Goal: Task Accomplishment & Management: Manage account settings

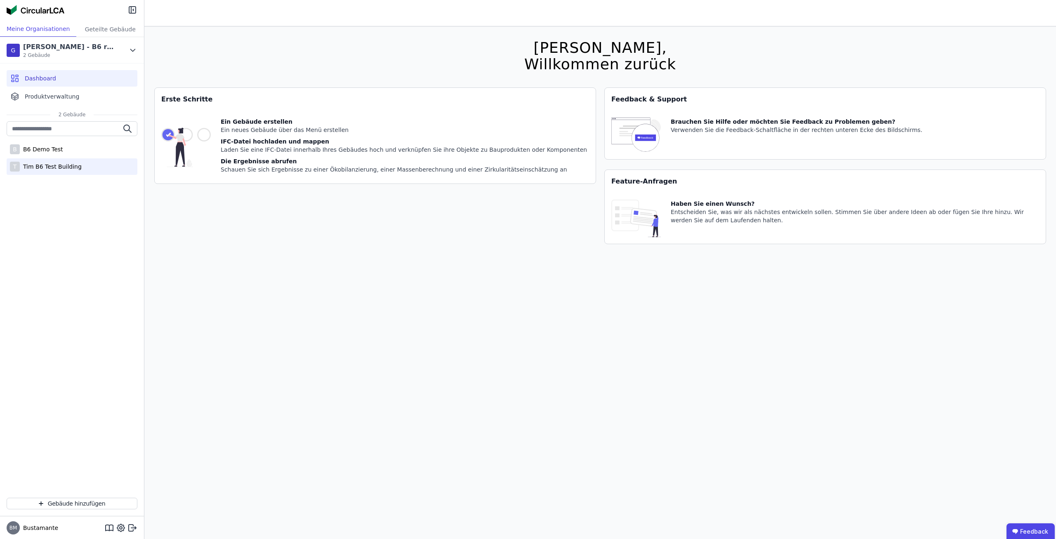
click at [73, 163] on div "Tim B6 Test Building" at bounding box center [51, 167] width 62 height 8
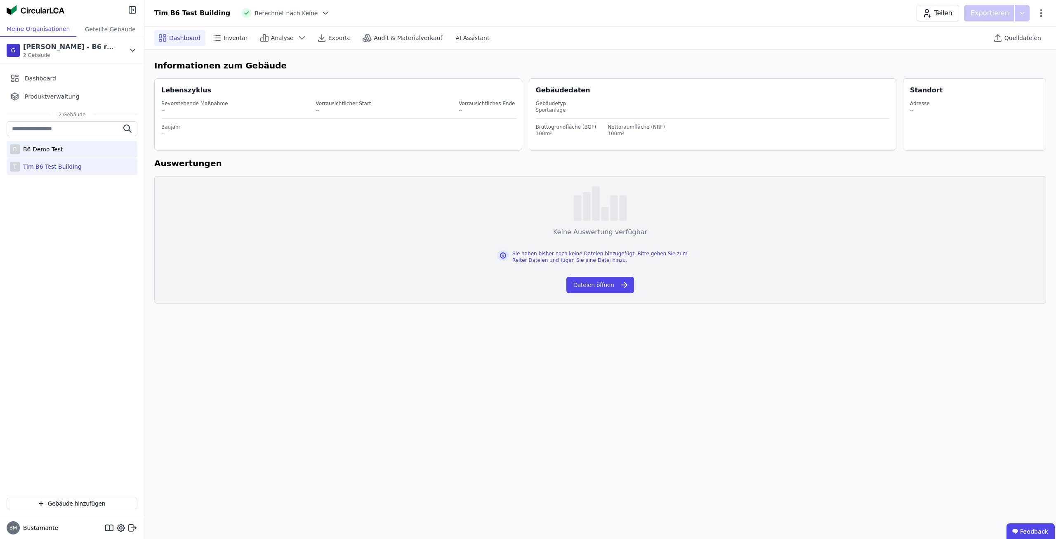
click at [71, 152] on div "B B6 Demo Test" at bounding box center [72, 149] width 131 height 17
click at [80, 48] on div "[PERSON_NAME] - B6 retool" at bounding box center [70, 47] width 95 height 10
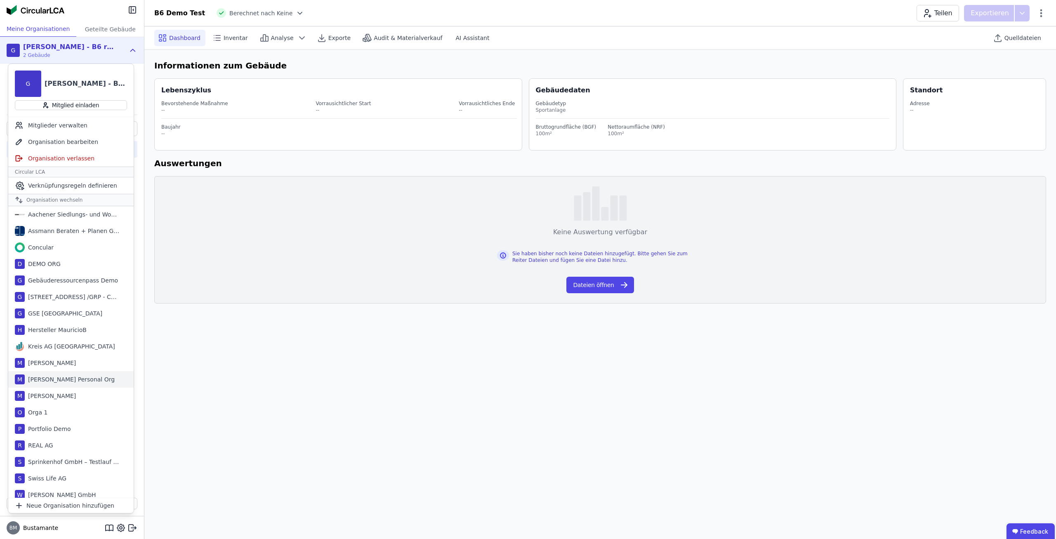
click at [80, 379] on div "[PERSON_NAME] Personal Org" at bounding box center [70, 379] width 90 height 8
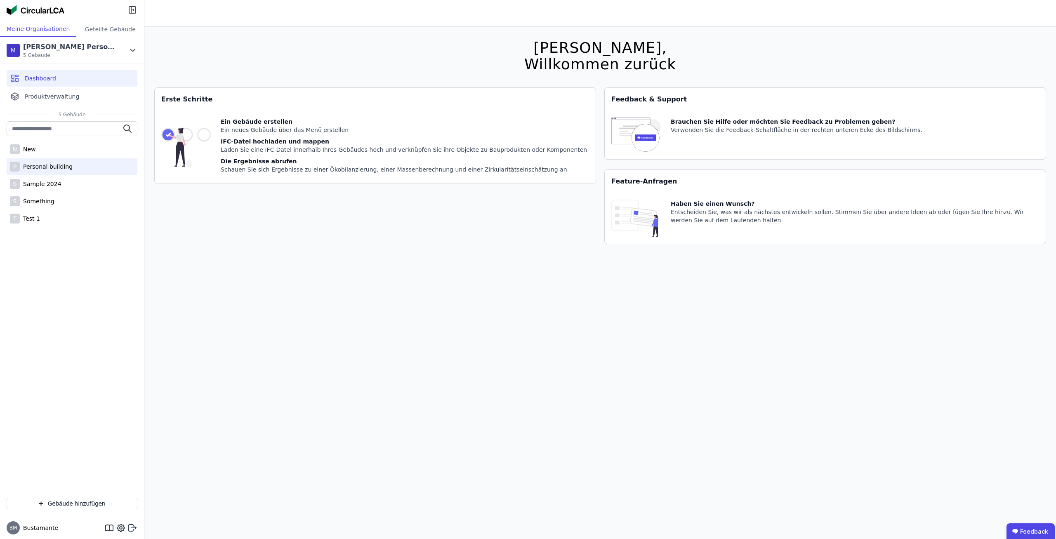
click at [71, 161] on div "P Personal building" at bounding box center [72, 166] width 131 height 17
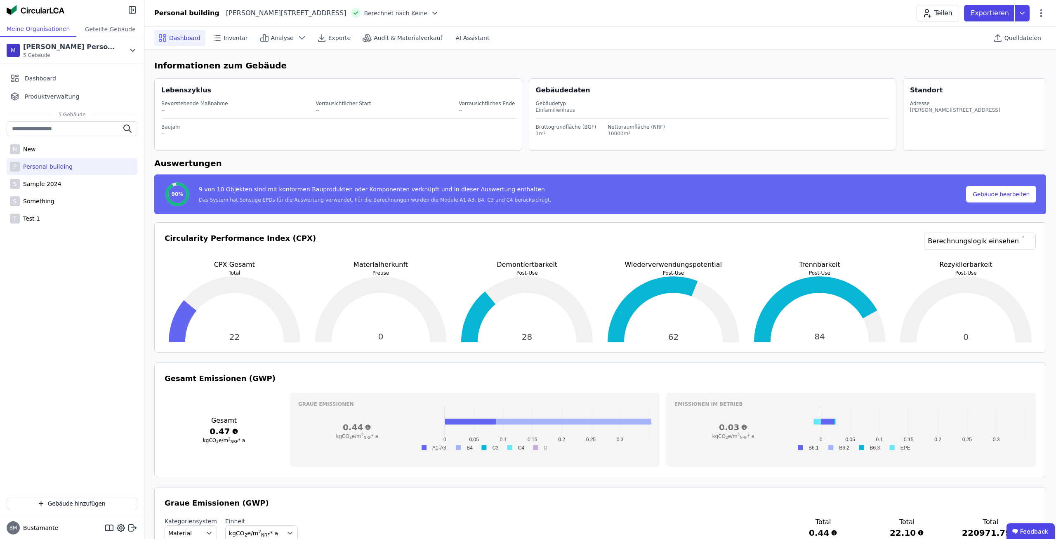
click at [427, 14] on div at bounding box center [433, 13] width 12 height 8
click at [432, 28] on icon at bounding box center [435, 27] width 6 height 7
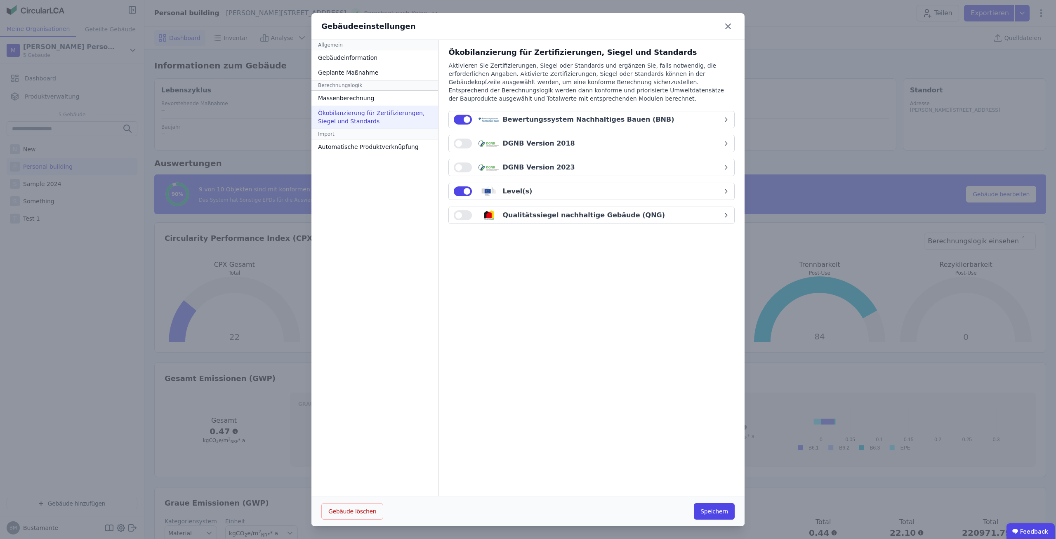
click at [443, 141] on div "Ökobilanzierung für Zertifizierungen, Siegel und Standards Aktivieren Sie Zerti…" at bounding box center [592, 268] width 306 height 457
click at [458, 144] on span "button" at bounding box center [459, 143] width 7 height 7
click at [647, 142] on div "DGNB Version 2018" at bounding box center [588, 144] width 269 height 10
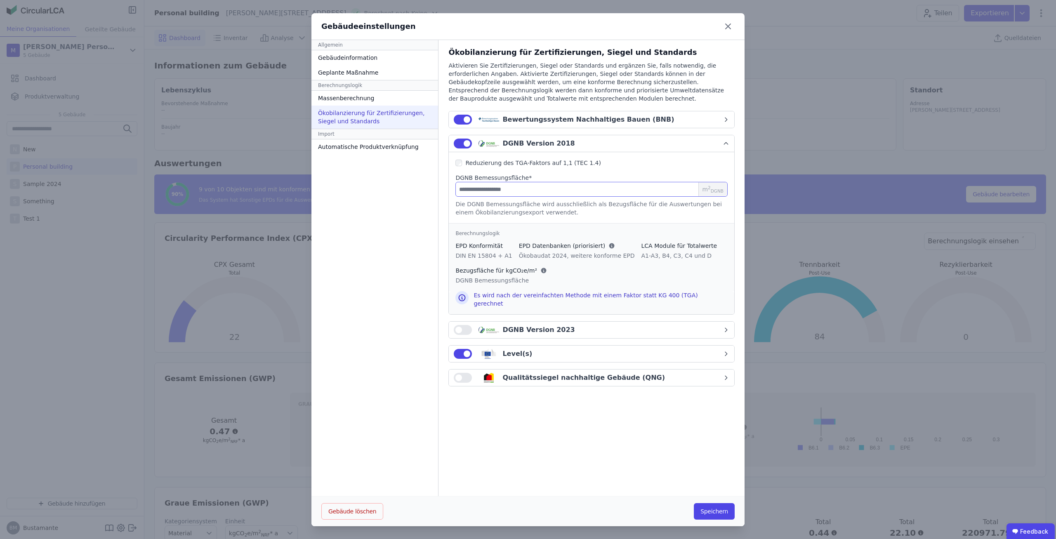
click at [569, 187] on input "number" at bounding box center [592, 189] width 272 height 15
type input "**"
click at [720, 504] on button "Speichern" at bounding box center [714, 511] width 41 height 17
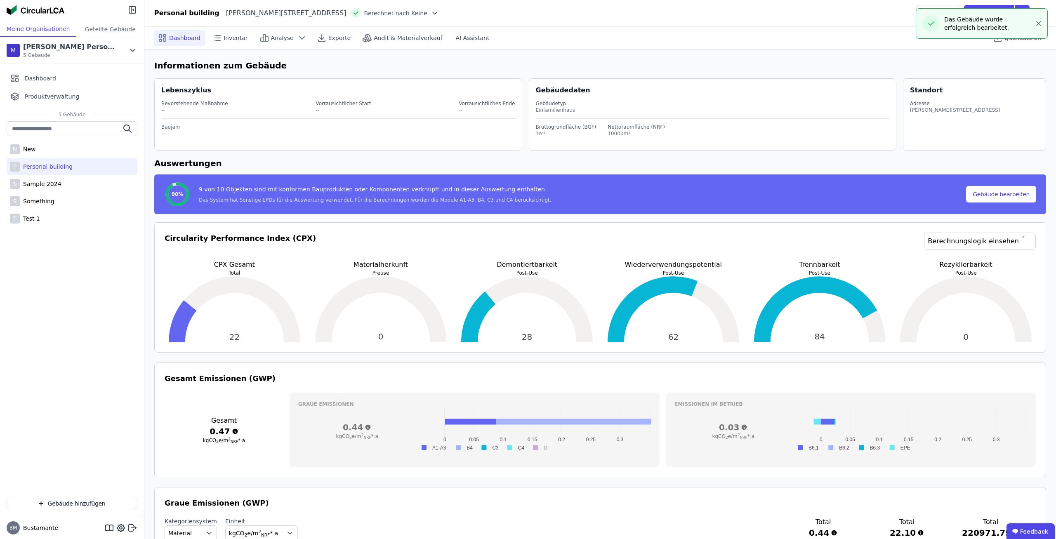
click at [385, 11] on span "Berechnet nach Keine" at bounding box center [395, 13] width 63 height 8
click at [427, 12] on div at bounding box center [433, 13] width 12 height 8
click at [336, 57] on div "DGNB 2018" at bounding box center [379, 55] width 131 height 15
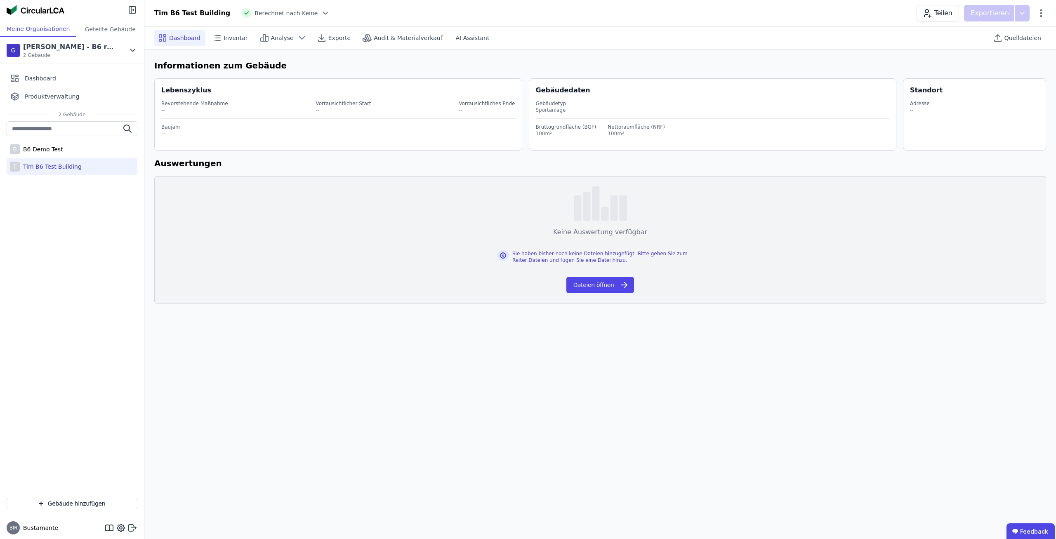
click at [464, 17] on div "Tim B6 Test Building Berechnet nach Keine Teilen Exportieren" at bounding box center [600, 13] width 912 height 17
click at [293, 17] on span "Berechnet nach Keine" at bounding box center [286, 13] width 63 height 8
click at [105, 56] on div "[PERSON_NAME] Test - B6 retool 2 Gebäude" at bounding box center [66, 50] width 118 height 17
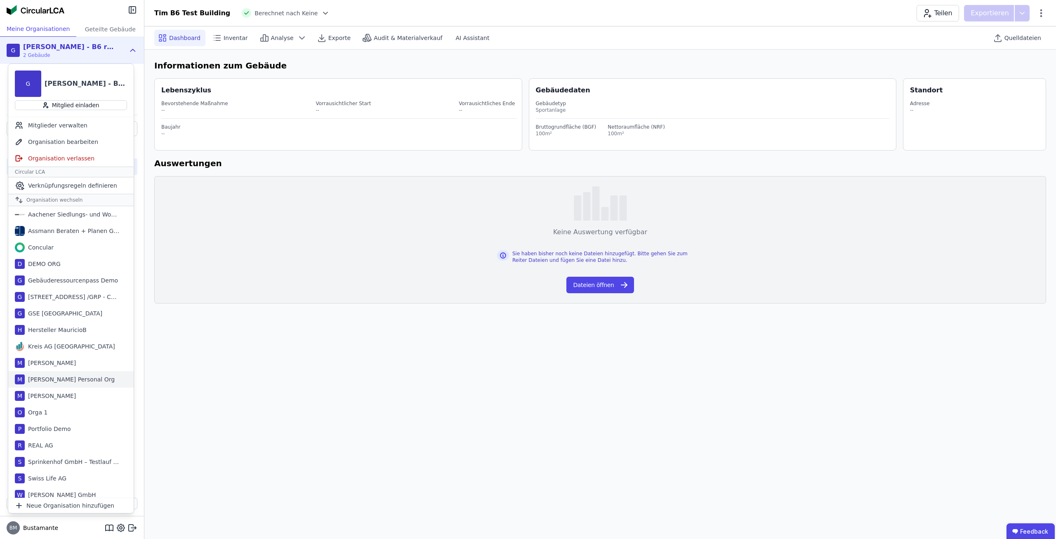
click at [75, 379] on div "[PERSON_NAME] Personal Org" at bounding box center [70, 379] width 90 height 8
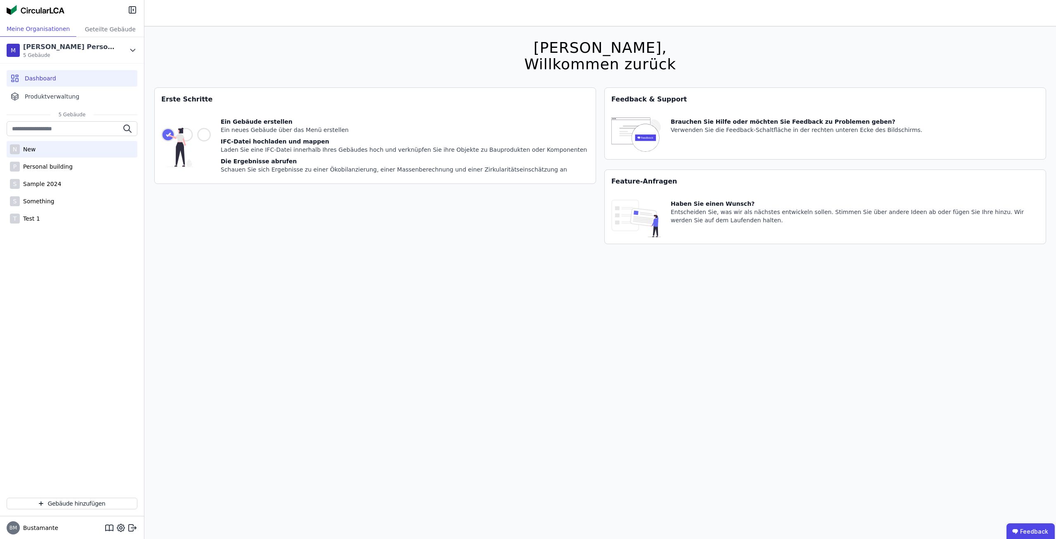
click at [69, 153] on div "N New" at bounding box center [72, 149] width 131 height 17
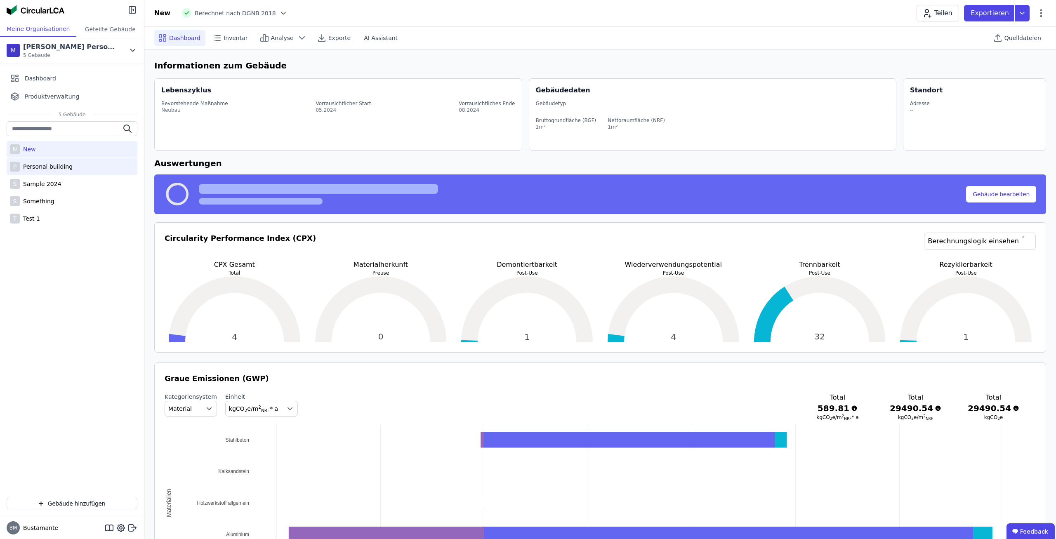
click at [66, 165] on div "Personal building" at bounding box center [46, 167] width 53 height 8
